Goal: Task Accomplishment & Management: Complete application form

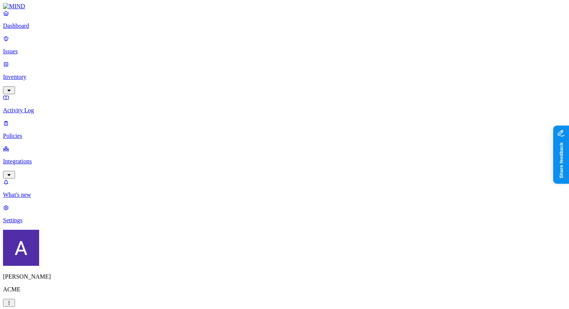
scroll to position [148, 0]
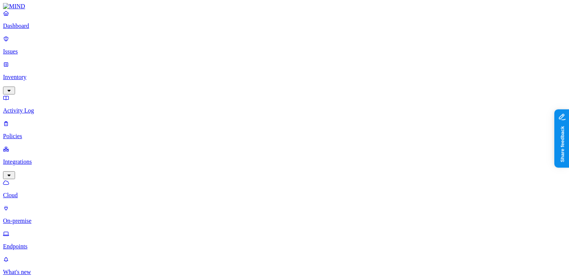
scroll to position [74, 0]
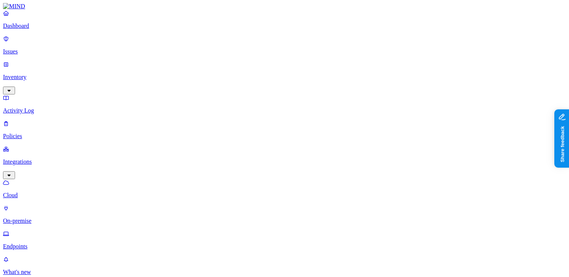
scroll to position [20, 0]
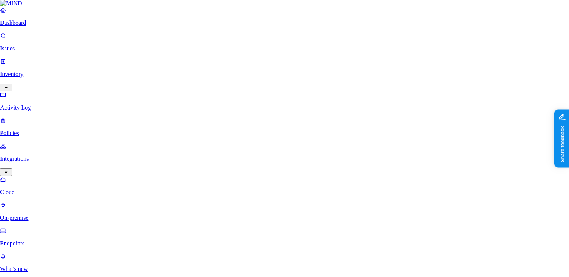
paste input "URX-*7@3aqdBMBA8"
type input "URX-*7@3aqdBMBA8"
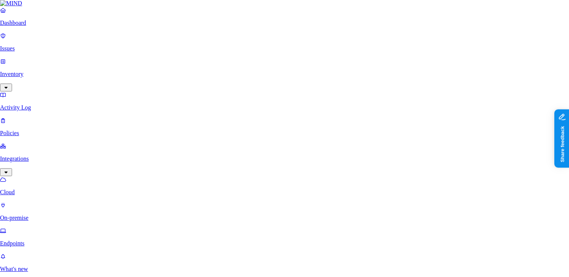
paste input "3YxAEC1iqlP-EGIpBSKEGkjucLFPW_f3IWDea-gH0CfCbdtyY0yRkEg5Rmvux7fw"
type input "3YxAEC1iqlP-EGIpBSKEGkjucLFPW_f3IWDea-gH0CfCbdtyY0yRkEg5Rmvux7fw"
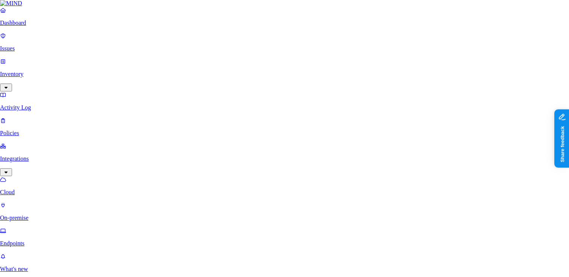
paste input "3YxAEC1iqlP-EGIpBSKEGkjucLFPW_f3IWDea-gH0CfCbdtyY0yRkEg5Rmvux7fw"
type input "3YxAEC1iqlP-EGIpBSKEGkjucLFPW_f3IWDea-gH0CfCbdtyY0yRkEg5Rmvux7fw"
paste input "[URL][DOMAIN_NAME]"
type input "[URL][DOMAIN_NAME]"
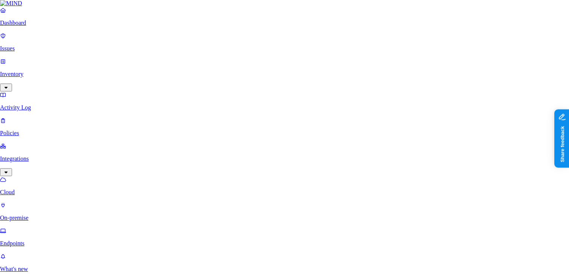
paste input "0oavatfiivplJStZb697"
type input "0oavatfiivplJStZb697"
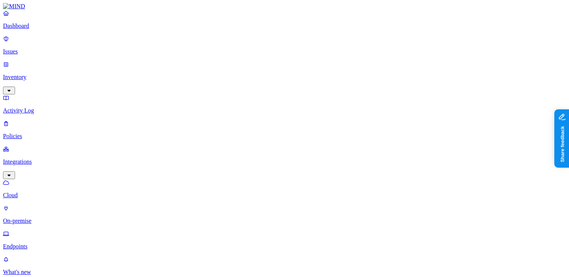
scroll to position [74, 0]
click at [32, 158] on p "Integrations" at bounding box center [284, 161] width 563 height 7
click at [36, 74] on p "Inventory" at bounding box center [284, 77] width 563 height 7
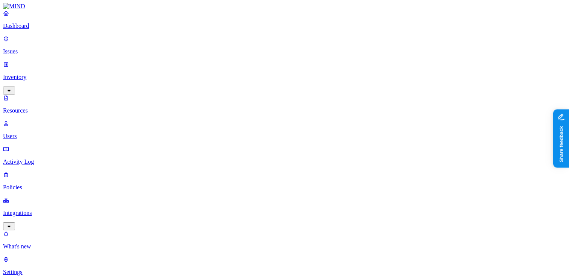
click at [43, 120] on link "Users" at bounding box center [284, 130] width 563 height 20
